Goal: Check status: Check status

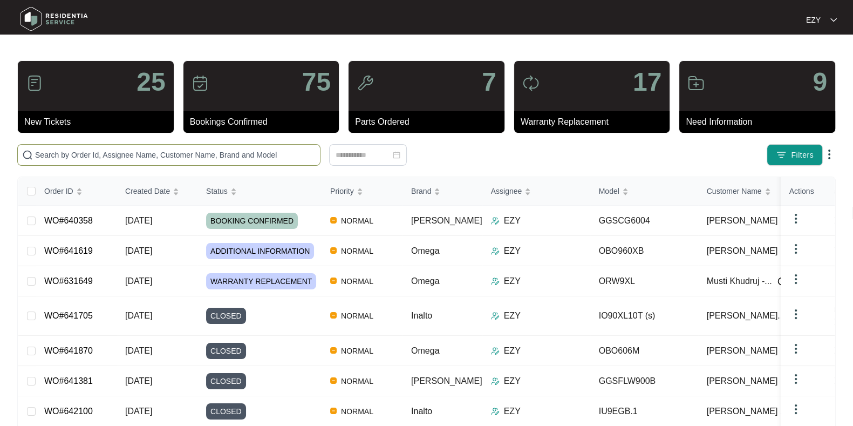
click at [140, 164] on span at bounding box center [168, 155] width 303 height 22
paste input "640358"
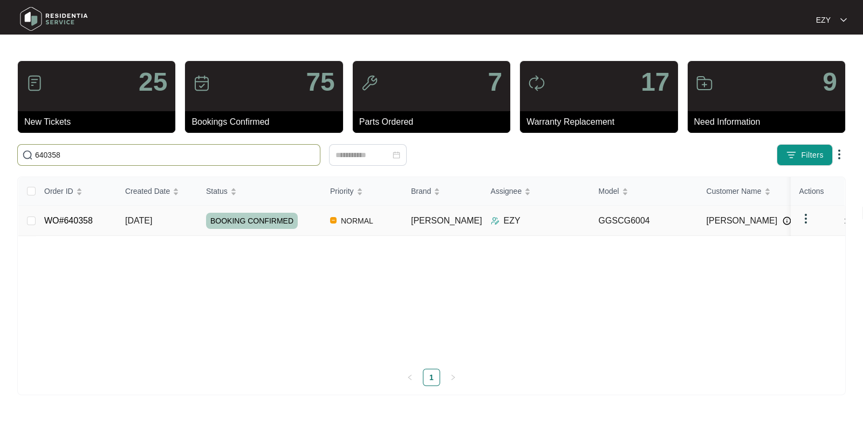
type input "640358"
click at [114, 222] on td "WO#640358" at bounding box center [76, 221] width 81 height 30
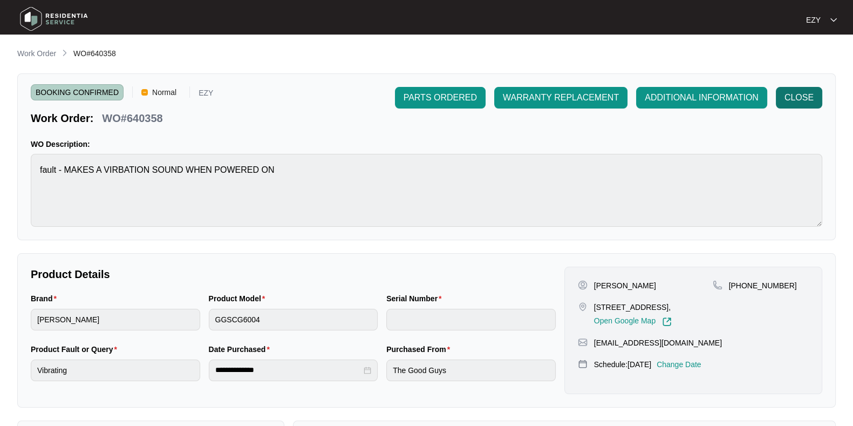
click at [776, 101] on button "CLOSE" at bounding box center [799, 98] width 46 height 22
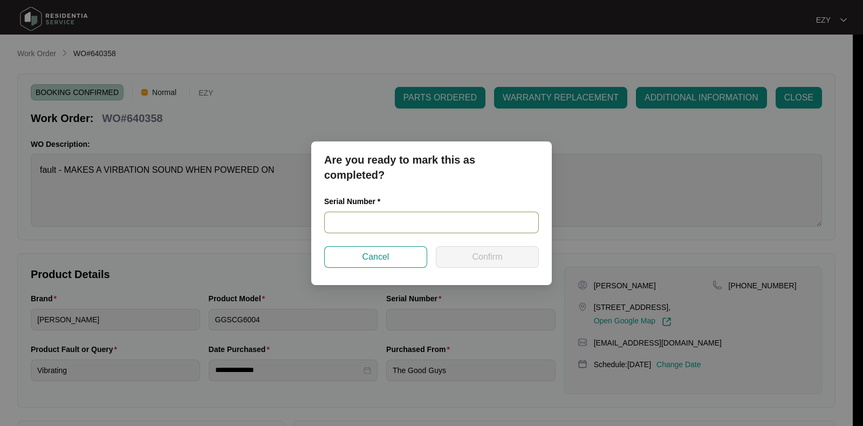
click at [432, 228] on input "text" at bounding box center [431, 223] width 215 height 22
click at [364, 260] on span "Cancel" at bounding box center [376, 256] width 27 height 13
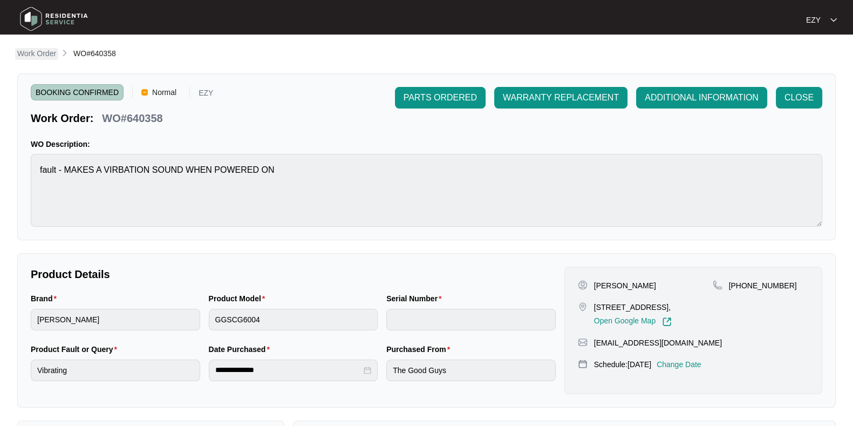
click at [45, 59] on p "Work Order" at bounding box center [36, 53] width 39 height 11
